Goal: Task Accomplishment & Management: Manage account settings

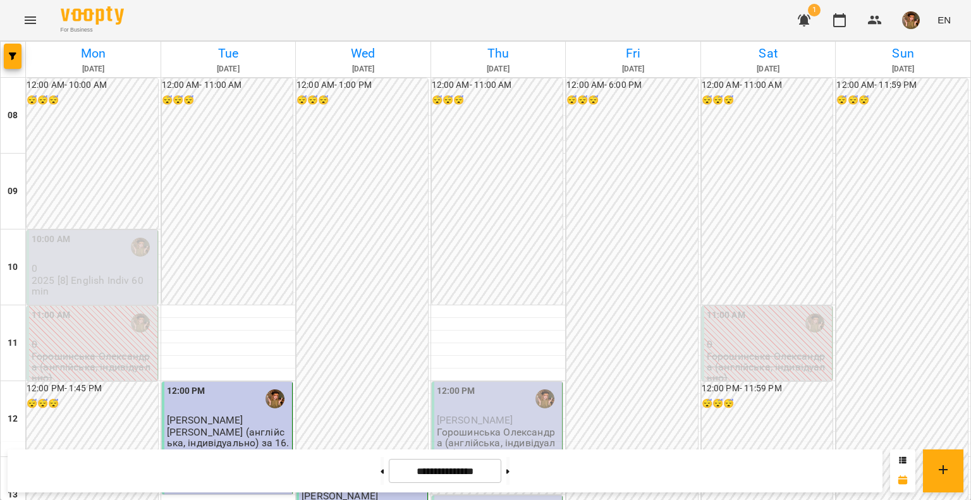
scroll to position [253, 0]
click at [509, 478] on button at bounding box center [507, 471] width 3 height 28
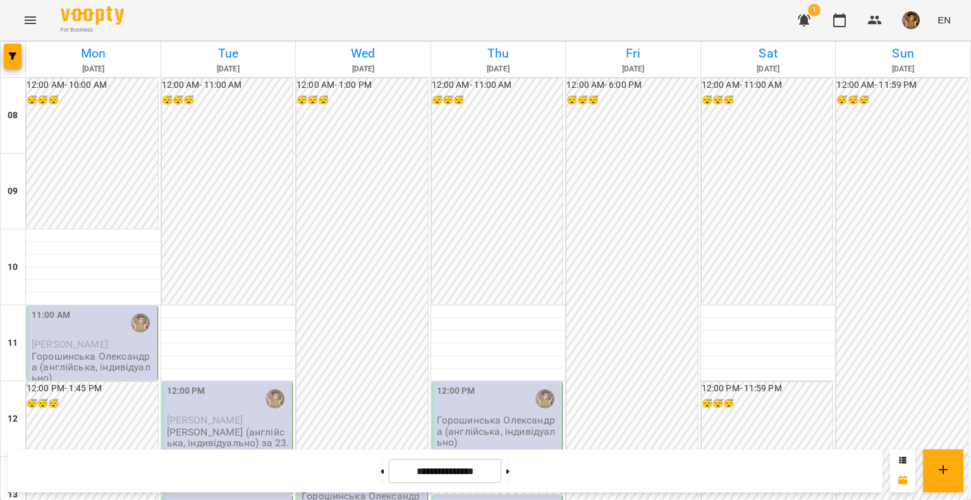
scroll to position [456, 0]
click at [380, 475] on button at bounding box center [381, 471] width 3 height 28
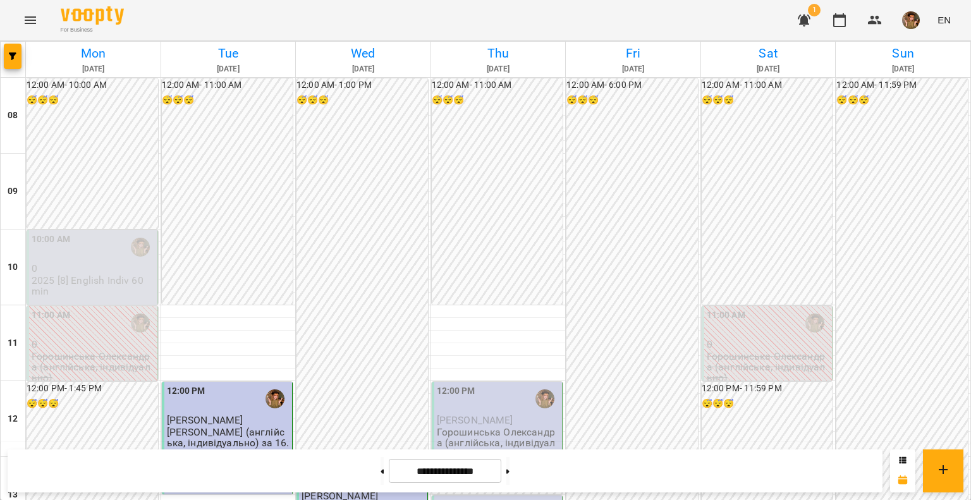
scroll to position [392, 0]
click at [509, 473] on button at bounding box center [507, 471] width 3 height 28
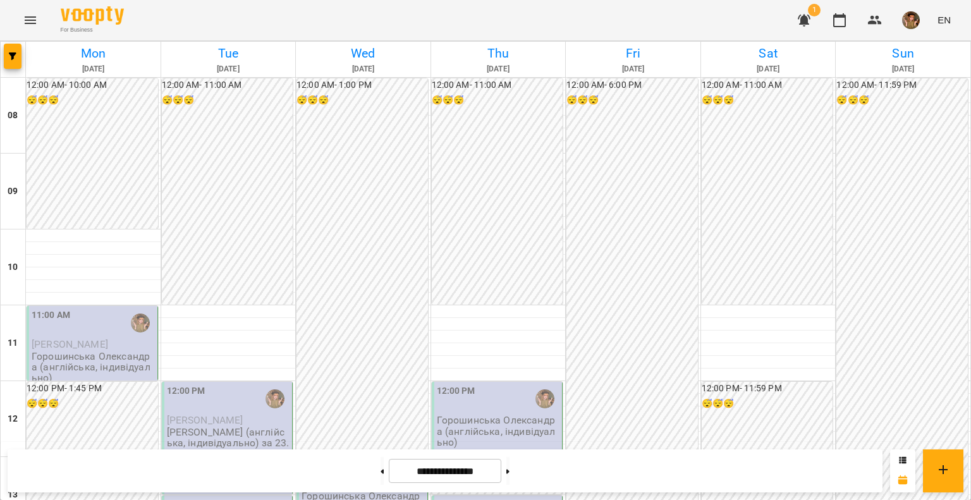
scroll to position [772, 0]
click at [380, 465] on button at bounding box center [381, 471] width 3 height 28
type input "**********"
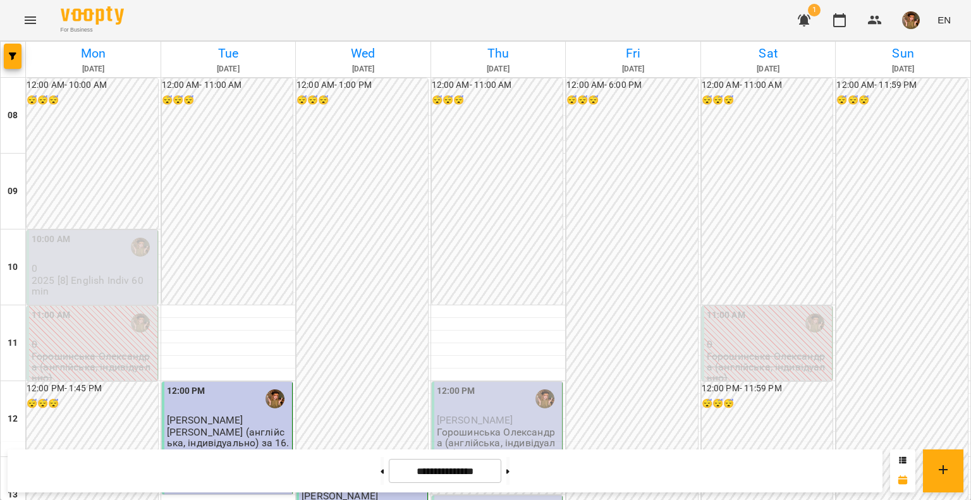
scroll to position [266, 0]
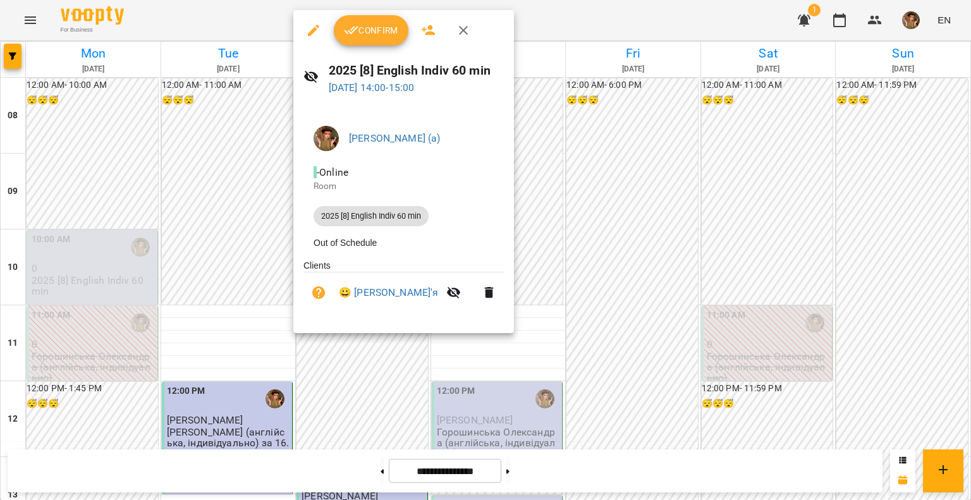
drag, startPoint x: 470, startPoint y: 23, endPoint x: 470, endPoint y: 32, distance: 9.5
click at [470, 23] on icon "button" at bounding box center [463, 30] width 15 height 15
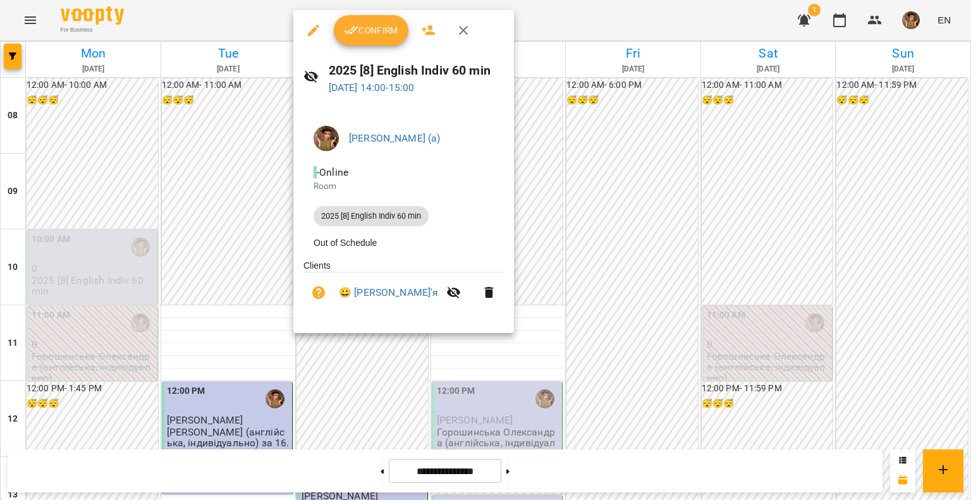
click at [352, 39] on button "Confirm" at bounding box center [371, 30] width 75 height 30
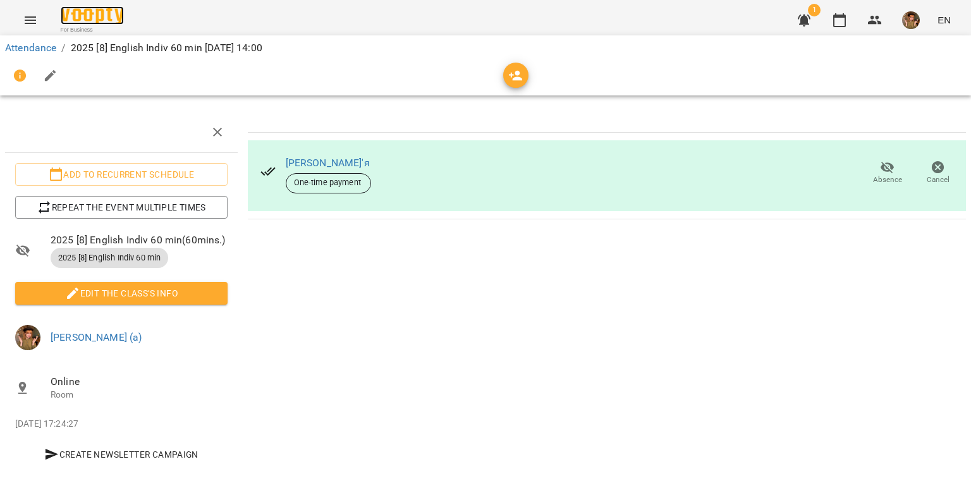
click at [97, 15] on img at bounding box center [92, 15] width 63 height 18
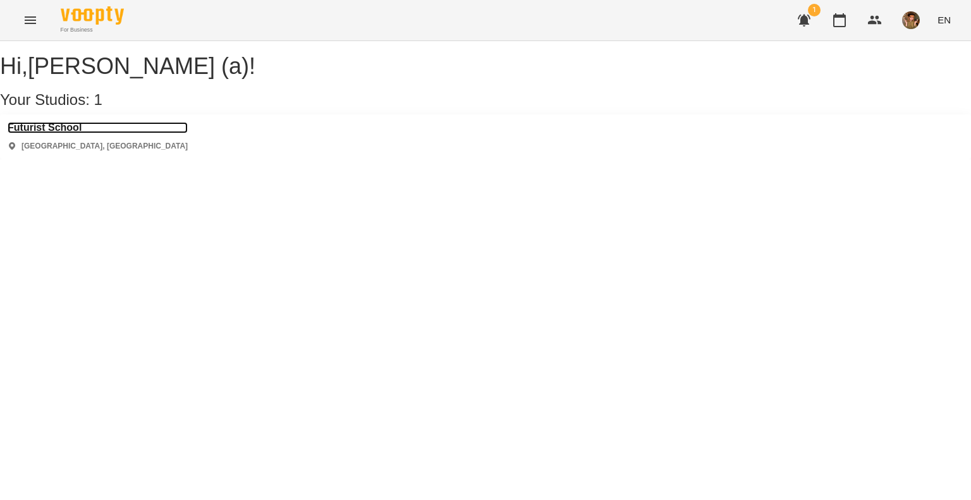
click at [49, 133] on h3 "Futurist School" at bounding box center [98, 127] width 180 height 11
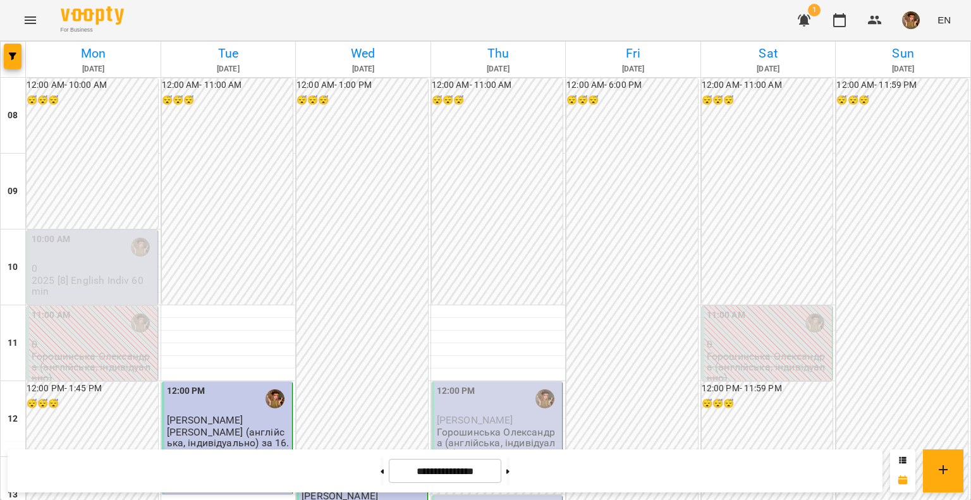
scroll to position [569, 0]
click at [785, 10] on div "For Business 1 EN" at bounding box center [485, 20] width 971 height 40
click at [804, 20] on icon "button" at bounding box center [803, 21] width 13 height 12
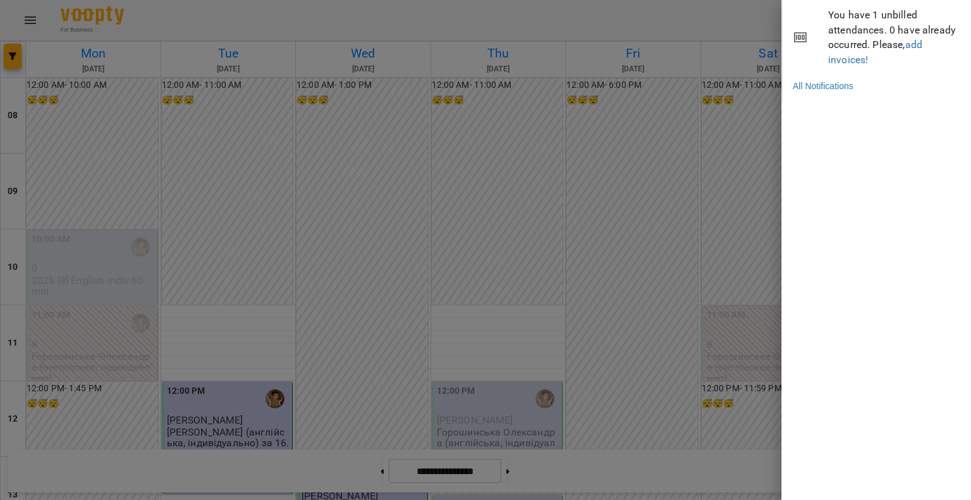
click at [733, 20] on div at bounding box center [485, 250] width 971 height 500
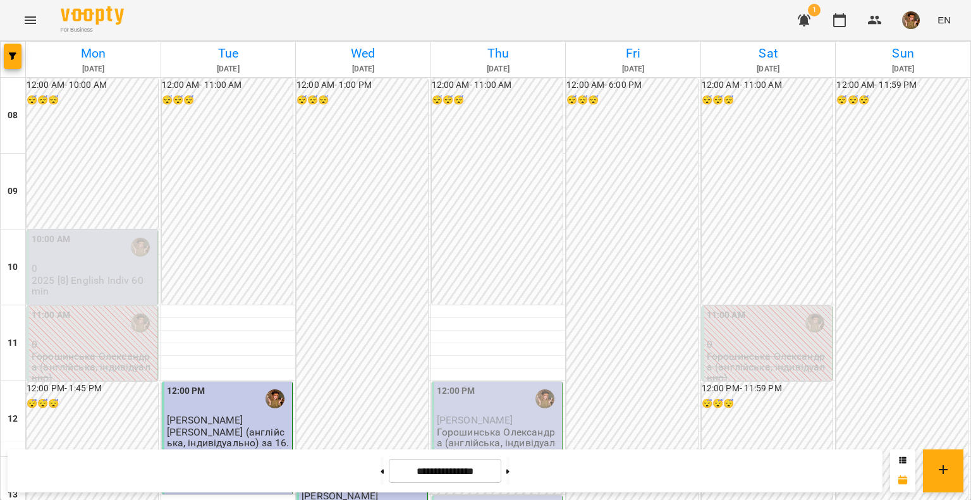
click at [912, 21] on img "button" at bounding box center [911, 20] width 18 height 18
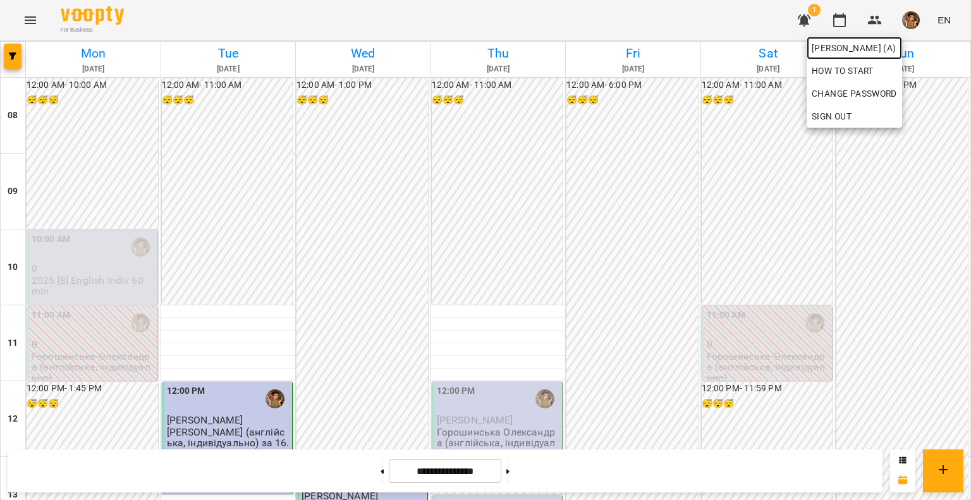
click at [887, 48] on span "[PERSON_NAME] (а)" at bounding box center [853, 47] width 85 height 15
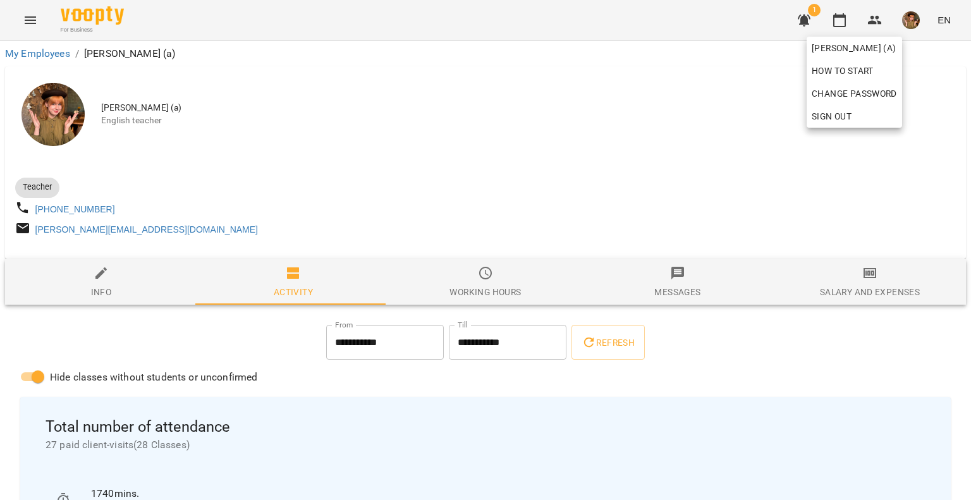
click at [845, 348] on div at bounding box center [485, 250] width 971 height 500
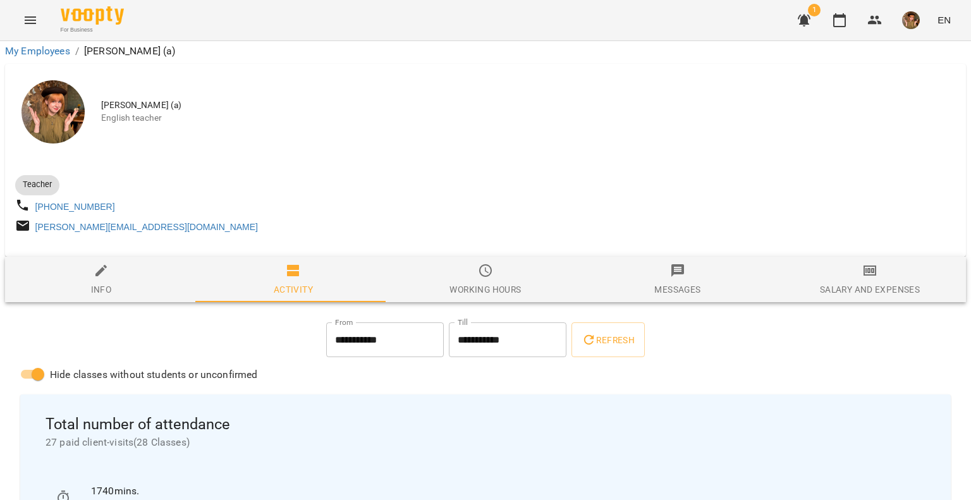
scroll to position [253, 0]
